Goal: Navigation & Orientation: Go to known website

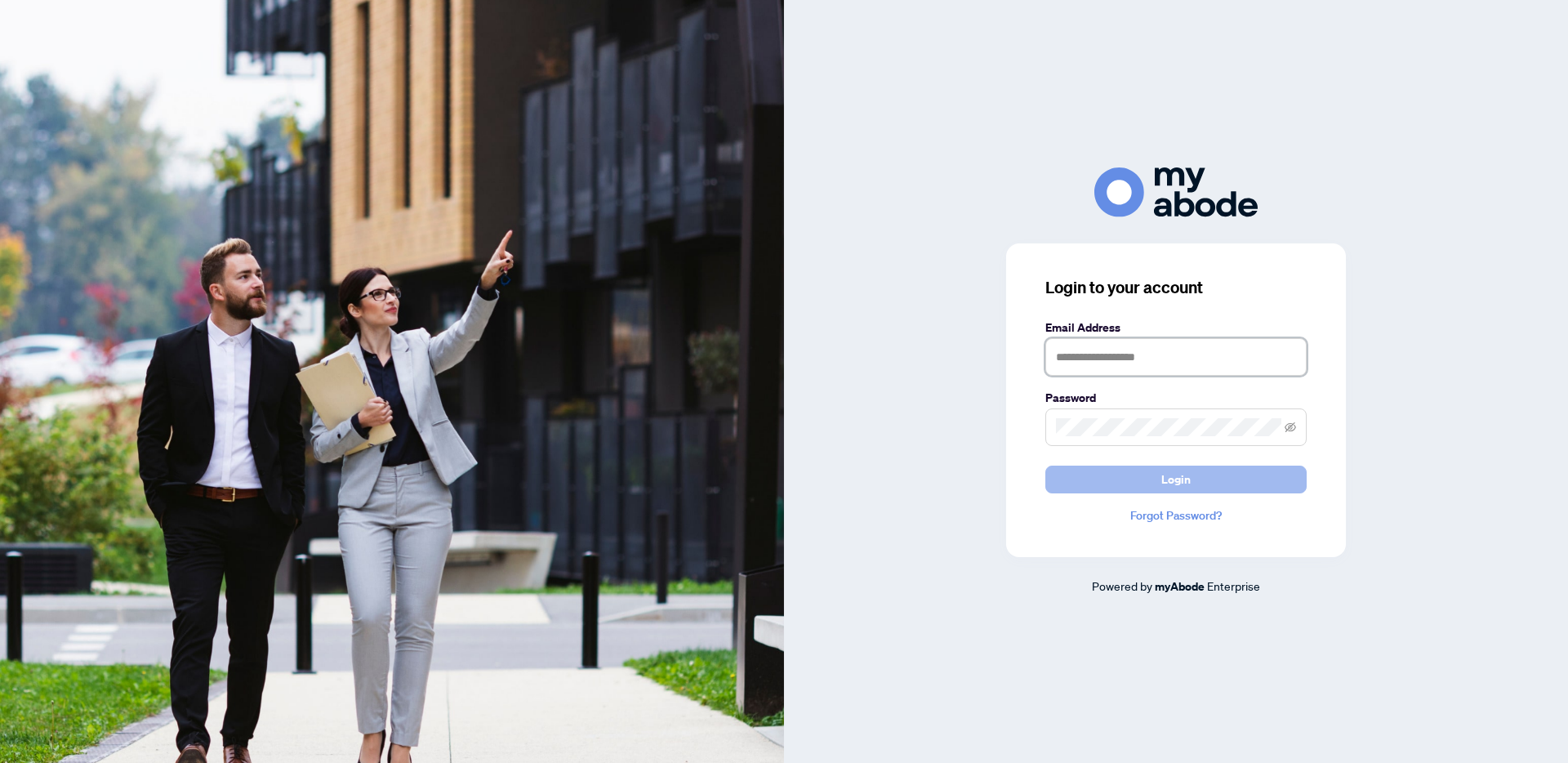
type input "**********"
click at [1149, 478] on button "Login" at bounding box center [1176, 480] width 261 height 28
